Goal: Task Accomplishment & Management: Manage account settings

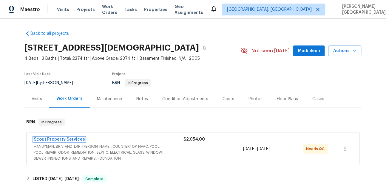
click at [77, 139] on link "Scout Property Services" at bounding box center [59, 140] width 51 height 4
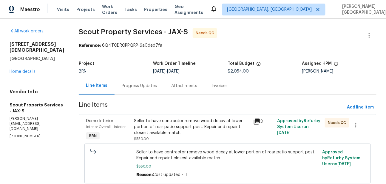
click at [123, 77] on div "Progress Updates" at bounding box center [138, 86] width 49 height 18
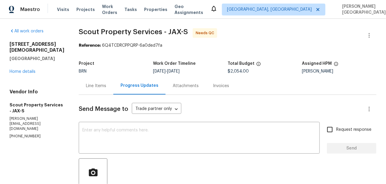
click at [86, 85] on div "Line Items" at bounding box center [96, 86] width 20 height 6
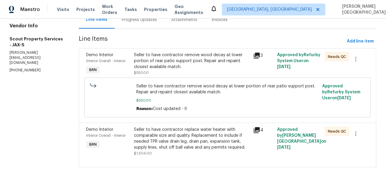
scroll to position [63, 0]
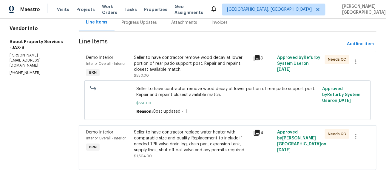
click at [162, 63] on div "Seller to have contractor remove wood decay at lower portion of rear patio supp…" at bounding box center [192, 64] width 116 height 18
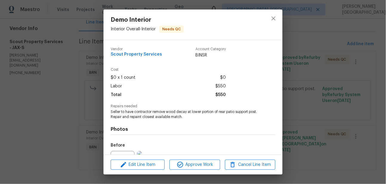
scroll to position [65, 0]
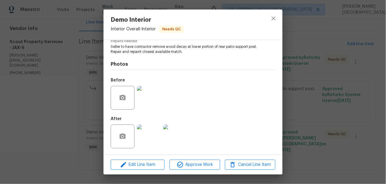
click at [151, 103] on img at bounding box center [149, 98] width 24 height 24
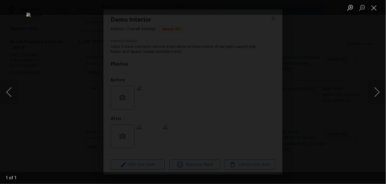
click at [355, 62] on div "Lightbox" at bounding box center [193, 92] width 386 height 184
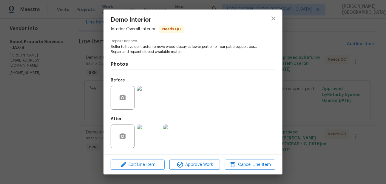
click at [143, 133] on img at bounding box center [149, 137] width 24 height 24
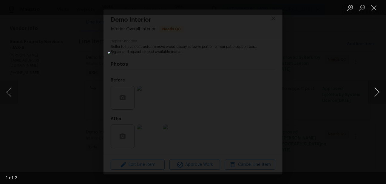
click at [377, 91] on button "Next image" at bounding box center [377, 92] width 18 height 24
click at [340, 75] on div "Lightbox" at bounding box center [193, 92] width 386 height 184
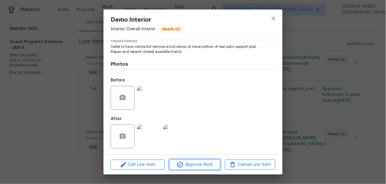
click at [194, 163] on span "Approve Work" at bounding box center [194, 165] width 47 height 7
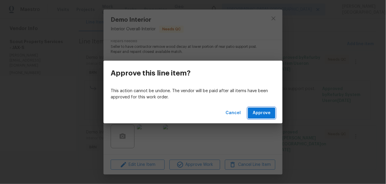
click at [257, 118] on button "Approve" at bounding box center [261, 113] width 27 height 11
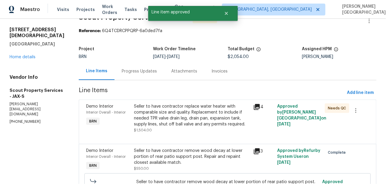
scroll to position [33, 0]
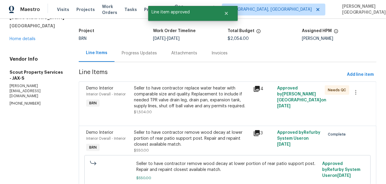
click at [183, 114] on div "Seller to have contractor replace water heater with comparable size and quality…" at bounding box center [192, 101] width 116 height 30
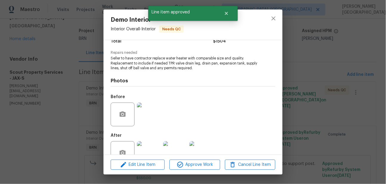
scroll to position [70, 0]
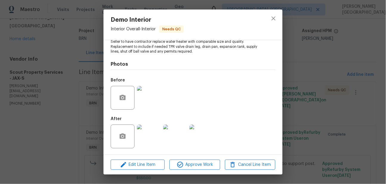
click at [141, 101] on img at bounding box center [149, 98] width 24 height 24
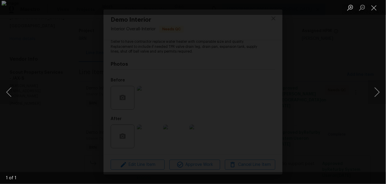
click at [349, 71] on div "Lightbox" at bounding box center [193, 92] width 386 height 184
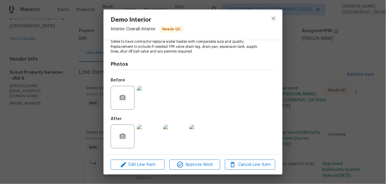
click at [153, 135] on img at bounding box center [149, 137] width 24 height 24
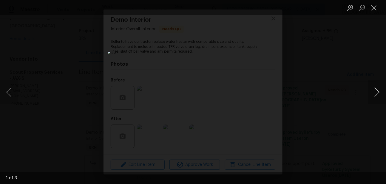
click at [380, 96] on button "Next image" at bounding box center [377, 92] width 18 height 24
click at [349, 80] on div "Lightbox" at bounding box center [193, 92] width 386 height 184
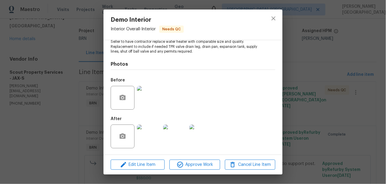
click at [294, 43] on div "Demo Interior Interior Overall - Interior Needs QC Vendor Scout Property Servic…" at bounding box center [193, 92] width 386 height 184
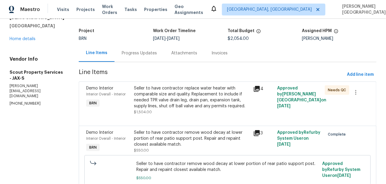
scroll to position [0, 0]
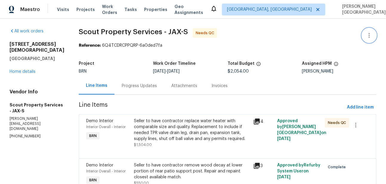
click at [371, 32] on icon "button" at bounding box center [368, 35] width 7 height 7
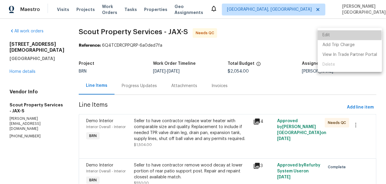
click at [333, 35] on li "Edit" at bounding box center [349, 35] width 64 height 10
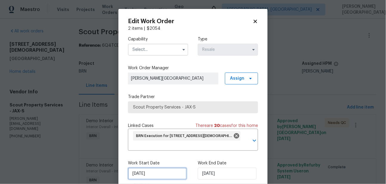
click at [145, 175] on input "[DATE]" at bounding box center [157, 174] width 59 height 12
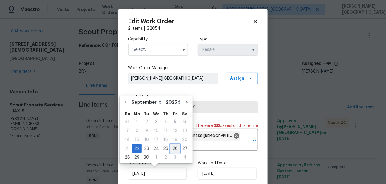
click at [172, 150] on div "26" at bounding box center [175, 149] width 10 height 8
type input "[DATE]"
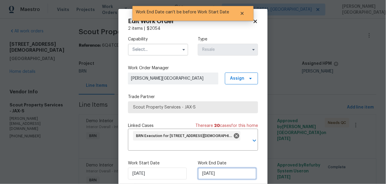
click at [204, 169] on input "[DATE]" at bounding box center [227, 174] width 59 height 12
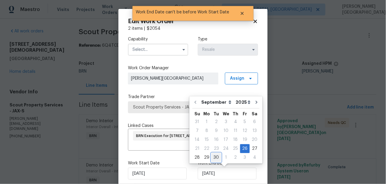
click at [216, 158] on div "30" at bounding box center [216, 158] width 10 height 8
type input "[DATE]"
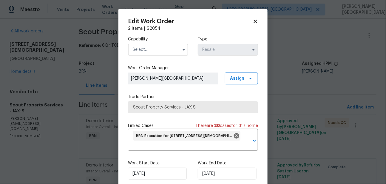
click at [145, 50] on input "text" at bounding box center [158, 50] width 60 height 12
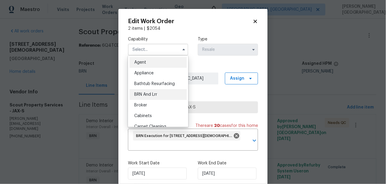
click at [154, 91] on div "BRN And Lrr" at bounding box center [157, 94] width 57 height 11
type input "BRN And Lrr"
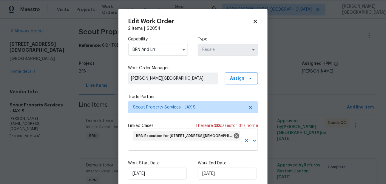
scroll to position [30, 0]
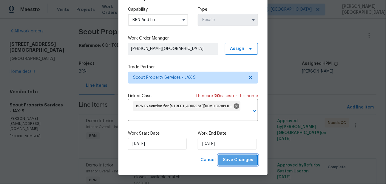
click at [227, 164] on span "Save Changes" at bounding box center [238, 160] width 30 height 7
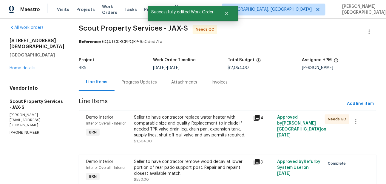
scroll to position [4, 0]
click at [164, 130] on div "Seller to have contractor replace water heater with comparable size and quality…" at bounding box center [192, 126] width 116 height 24
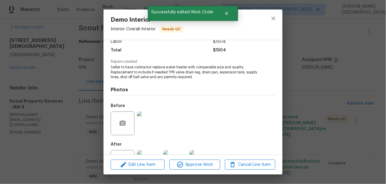
scroll to position [70, 0]
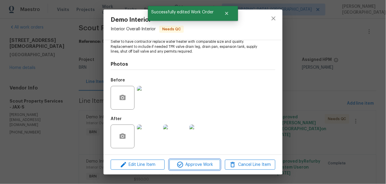
click at [191, 162] on span "Approve Work" at bounding box center [194, 165] width 47 height 7
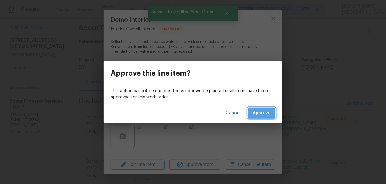
click at [259, 113] on span "Approve" at bounding box center [261, 113] width 18 height 7
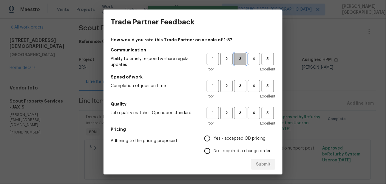
click at [238, 60] on span "3" at bounding box center [240, 59] width 11 height 7
click at [239, 83] on span "3" at bounding box center [240, 86] width 11 height 7
click at [239, 111] on span "3" at bounding box center [240, 113] width 11 height 7
click at [218, 151] on span "No - required a change order" at bounding box center [241, 151] width 57 height 6
click at [213, 151] on input "No - required a change order" at bounding box center [207, 151] width 13 height 13
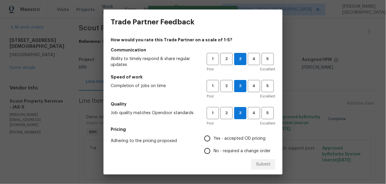
radio input "true"
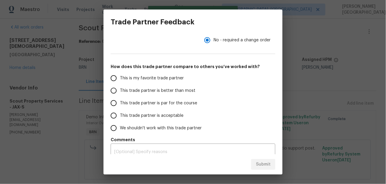
scroll to position [118, 0]
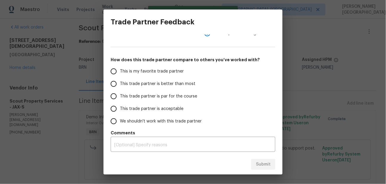
click at [144, 91] on label "This trade partner is par for the course" at bounding box center [154, 96] width 94 height 13
click at [120, 91] on input "This trade partner is par for the course" at bounding box center [113, 96] width 13 height 13
radio input "false"
click at [135, 86] on span "This trade partner is better than most" at bounding box center [157, 84] width 75 height 6
click at [120, 86] on input "This trade partner is better than most" at bounding box center [113, 84] width 13 height 13
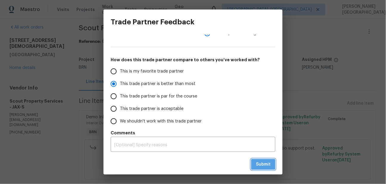
click at [255, 164] on button "Submit" at bounding box center [263, 164] width 24 height 11
radio input "true"
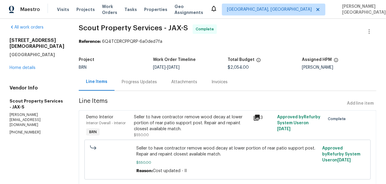
click at [211, 84] on div "Invoices" at bounding box center [219, 82] width 16 height 6
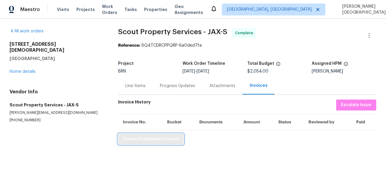
click at [148, 141] on span "Create Preliminary Invoice" at bounding box center [151, 139] width 56 height 7
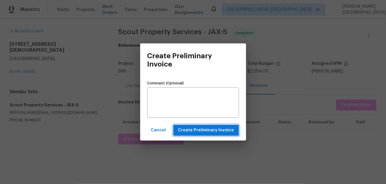
click at [214, 129] on span "Create Preliminary Invoice" at bounding box center [206, 130] width 56 height 7
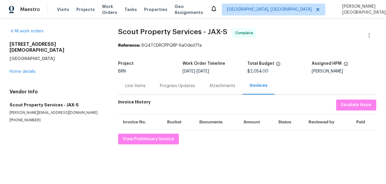
click at [123, 33] on span "Scout Property Services - JAX-S" at bounding box center [172, 31] width 109 height 7
click at [186, 33] on span "Scout Property Services - JAX-S" at bounding box center [172, 31] width 109 height 7
copy span "Scout Property Services"
click at [128, 84] on div "Line Items" at bounding box center [135, 86] width 20 height 6
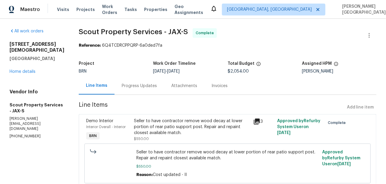
scroll to position [66, 0]
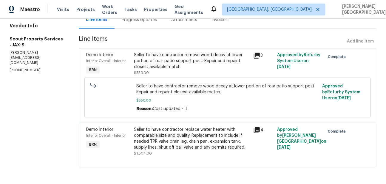
click at [153, 57] on div "Seller to have contractor remove wood decay at lower portion of rear patio supp…" at bounding box center [192, 61] width 116 height 18
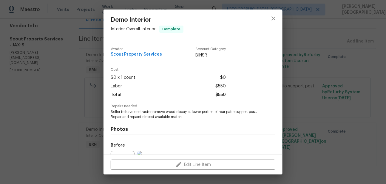
click at [126, 114] on span "Seller to have contractor remove wood decay at lower portion of rear patio supp…" at bounding box center [185, 115] width 148 height 10
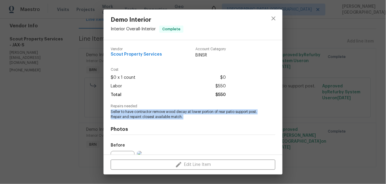
click at [126, 114] on span "Seller to have contractor remove wood decay at lower portion of rear patio supp…" at bounding box center [185, 115] width 148 height 10
copy span "Seller to have contractor remove wood decay at lower portion of rear patio supp…"
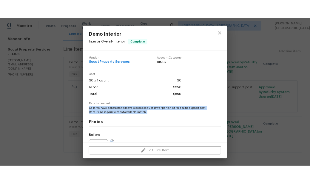
scroll to position [65, 0]
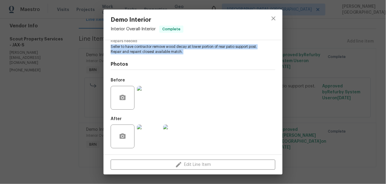
click at [153, 90] on img at bounding box center [149, 98] width 24 height 24
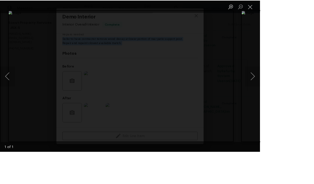
scroll to position [66, 0]
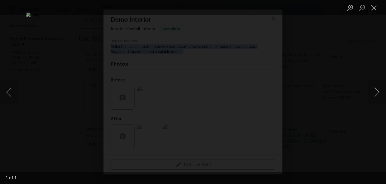
click at [348, 113] on div "Lightbox" at bounding box center [193, 92] width 386 height 184
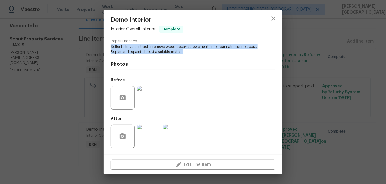
click at [145, 138] on img at bounding box center [149, 137] width 24 height 24
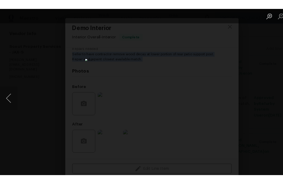
scroll to position [78, 0]
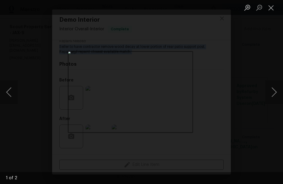
click at [245, 49] on div "Lightbox" at bounding box center [141, 92] width 283 height 184
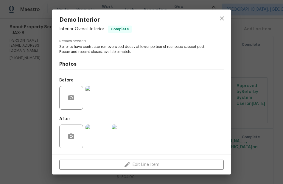
click at [270, 79] on div "Demo Interior Interior Overall - Interior Complete Vendor Scout Property Servic…" at bounding box center [141, 92] width 283 height 184
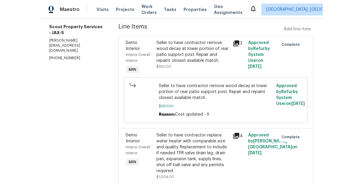
scroll to position [96, 0]
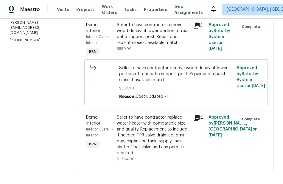
click at [126, 129] on div "Seller to have contractor replace water heater with comparable size and quality…" at bounding box center [153, 136] width 73 height 42
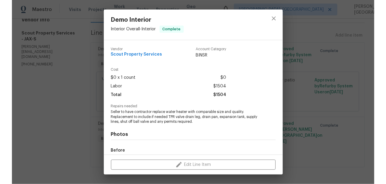
scroll to position [66, 0]
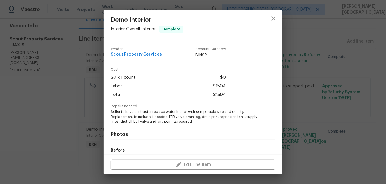
click at [130, 117] on span "Seller to have contractor replace water heater with comparable size and quality…" at bounding box center [185, 117] width 148 height 15
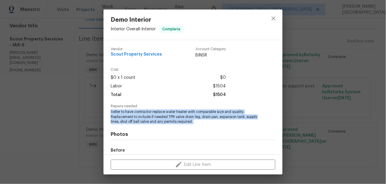
click at [130, 117] on span "Seller to have contractor replace water heater with comparable size and quality…" at bounding box center [185, 117] width 148 height 15
copy span "Seller to have contractor replace water heater with comparable size and quality…"
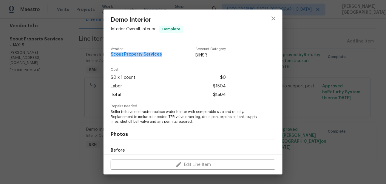
drag, startPoint x: 110, startPoint y: 55, endPoint x: 165, endPoint y: 54, distance: 54.2
click at [165, 54] on div "Vendor Scout Property Services Account Category BINSR Cost $0 x 1 count $0 Labo…" at bounding box center [192, 97] width 179 height 115
copy span "Scout Property Services"
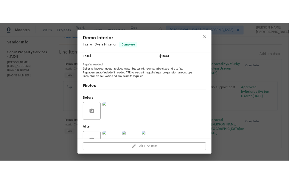
scroll to position [70, 0]
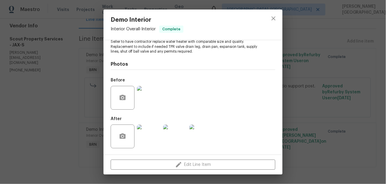
click at [144, 98] on img at bounding box center [149, 98] width 24 height 24
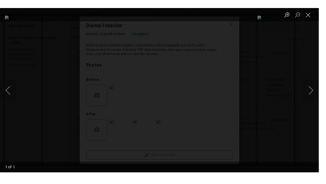
scroll to position [66, 0]
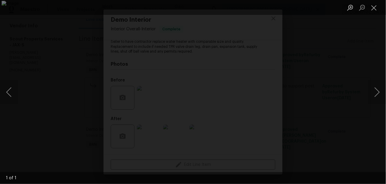
click at [381, 58] on div "Lightbox" at bounding box center [193, 92] width 386 height 184
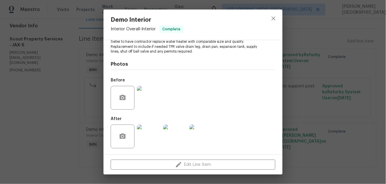
click at [178, 130] on img at bounding box center [175, 137] width 24 height 24
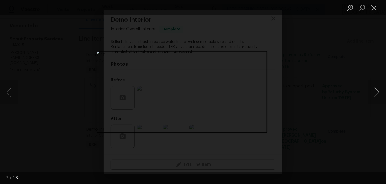
click at [301, 49] on div "Lightbox" at bounding box center [193, 92] width 386 height 184
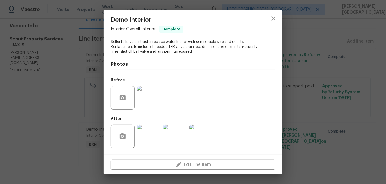
click at [315, 51] on div "Demo Interior Interior Overall - Interior Complete Vendor Scout Property Servic…" at bounding box center [193, 92] width 386 height 184
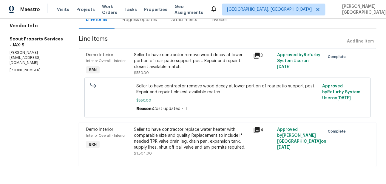
scroll to position [0, 0]
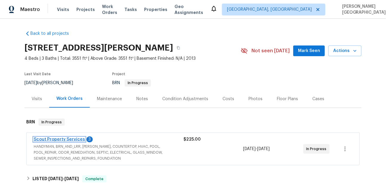
click at [70, 140] on link "Scout Property Services" at bounding box center [59, 140] width 51 height 4
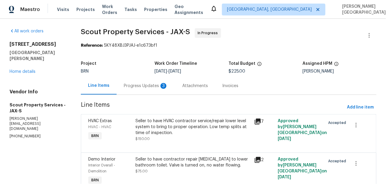
click at [151, 89] on div "Progress Updates 3" at bounding box center [146, 86] width 58 height 18
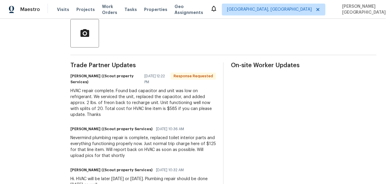
scroll to position [155, 0]
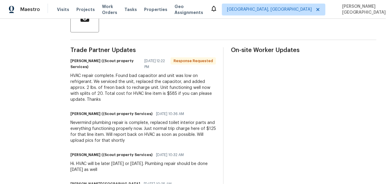
click at [165, 93] on div "HVAC repair complete. Found bad capacitor and unit was low on refrigerant. We s…" at bounding box center [142, 88] width 145 height 30
copy div "585"
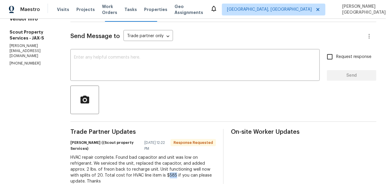
scroll to position [24, 0]
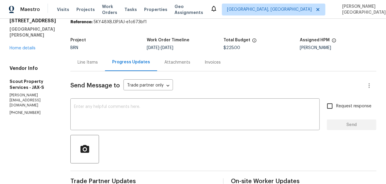
click at [88, 66] on div "Line Items" at bounding box center [87, 63] width 35 height 18
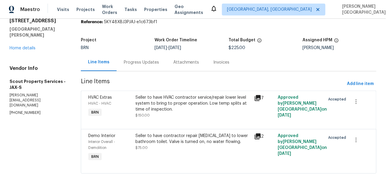
click at [146, 138] on div "Seller to have contractor repair lack of water to lower bathroom toilet. Valve …" at bounding box center [193, 139] width 115 height 12
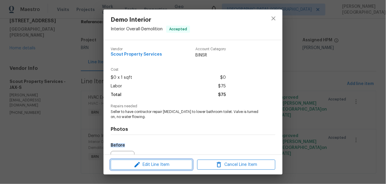
click at [145, 164] on span "Edit Line Item" at bounding box center [151, 165] width 78 height 7
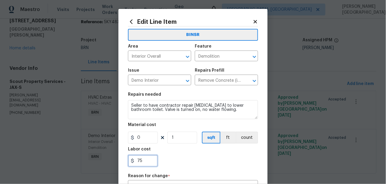
click at [141, 162] on input "75" at bounding box center [143, 161] width 30 height 12
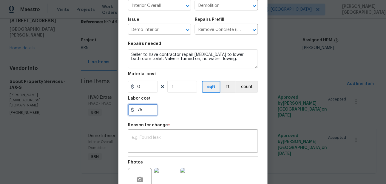
scroll to position [109, 0]
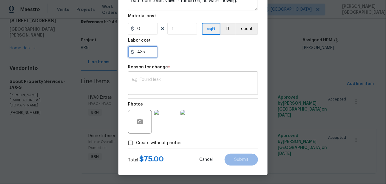
type input "435"
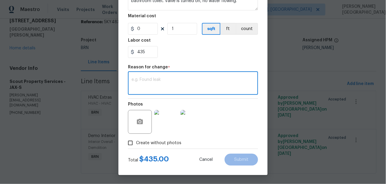
click at [149, 79] on textarea at bounding box center [192, 84] width 123 height 13
type textarea "Cost updated - II"
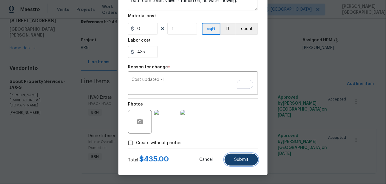
click at [236, 159] on span "Submit" at bounding box center [241, 160] width 14 height 4
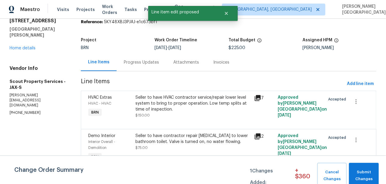
scroll to position [0, 0]
click at [366, 172] on span "Submit Changes" at bounding box center [364, 176] width 24 height 14
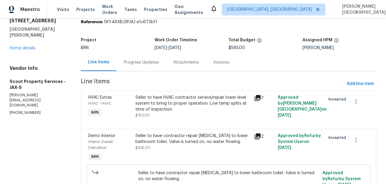
click at [140, 59] on div "Progress Updates" at bounding box center [141, 63] width 49 height 18
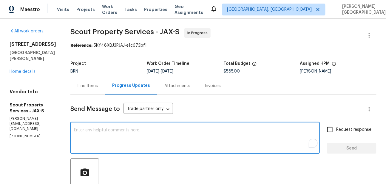
click at [97, 133] on textarea "To enrich screen reader interactions, please activate Accessibility in Grammarl…" at bounding box center [195, 138] width 242 height 21
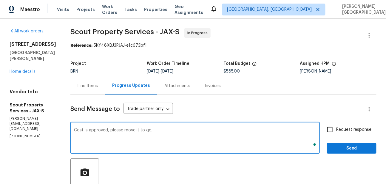
type textarea "Cost is approved, please move it to qc."
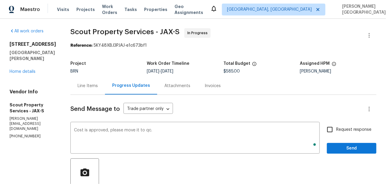
click at [336, 133] on span "Request response" at bounding box center [353, 130] width 35 height 6
click at [336, 133] on input "Request response" at bounding box center [329, 130] width 13 height 13
checkbox input "true"
click at [336, 153] on button "Send" at bounding box center [351, 148] width 49 height 11
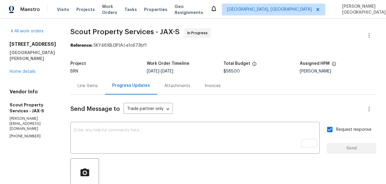
click at [80, 30] on span "Scout Property Services - JAX-S" at bounding box center [124, 31] width 109 height 7
click at [135, 30] on span "Scout Property Services - JAX-S" at bounding box center [124, 31] width 109 height 7
copy span "Scout Property Services"
